Goal: Navigation & Orientation: Find specific page/section

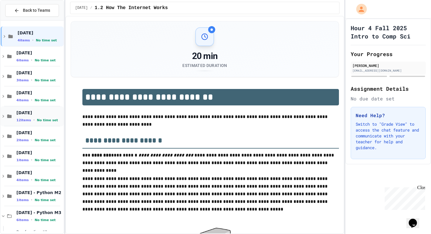
scroll to position [138, 0]
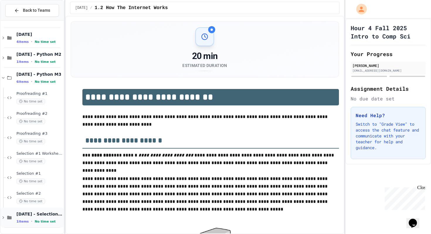
click at [2, 220] on div "[DATE] - Selection #2 1 items • No time set" at bounding box center [32, 217] width 63 height 20
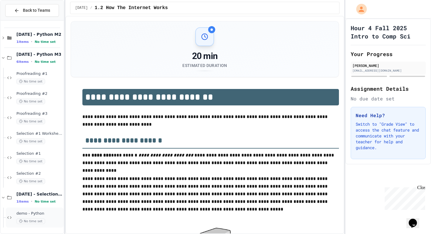
click at [46, 215] on span "demo - Python" at bounding box center [39, 213] width 46 height 5
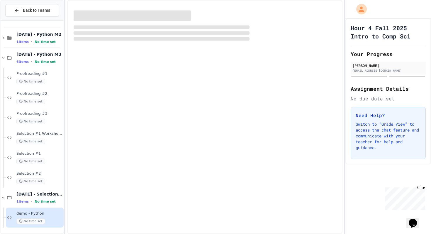
scroll to position [151, 0]
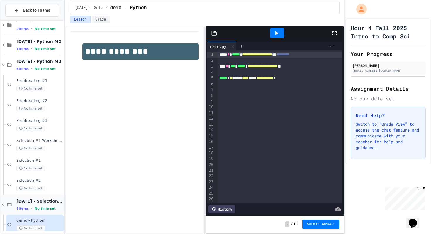
click at [4, 204] on icon at bounding box center [3, 204] width 5 height 5
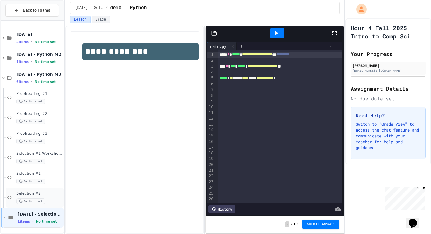
click at [32, 193] on span "Selection #2" at bounding box center [39, 193] width 46 height 5
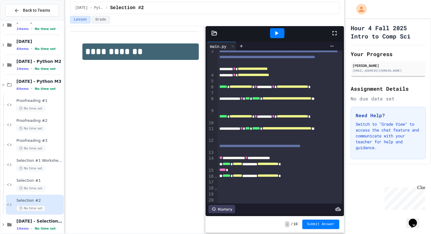
scroll to position [16, 0]
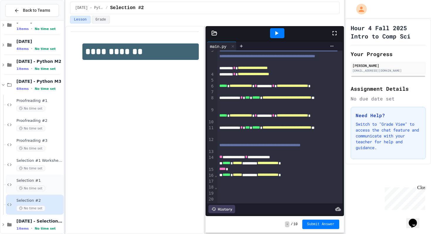
click at [32, 176] on div "Selection #1 No time set" at bounding box center [35, 184] width 58 height 20
